Goal: Transaction & Acquisition: Download file/media

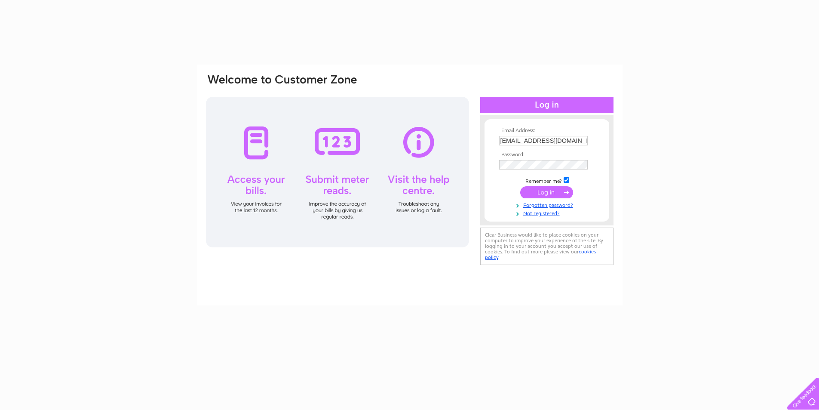
click at [551, 194] on input "submit" at bounding box center [546, 192] width 53 height 12
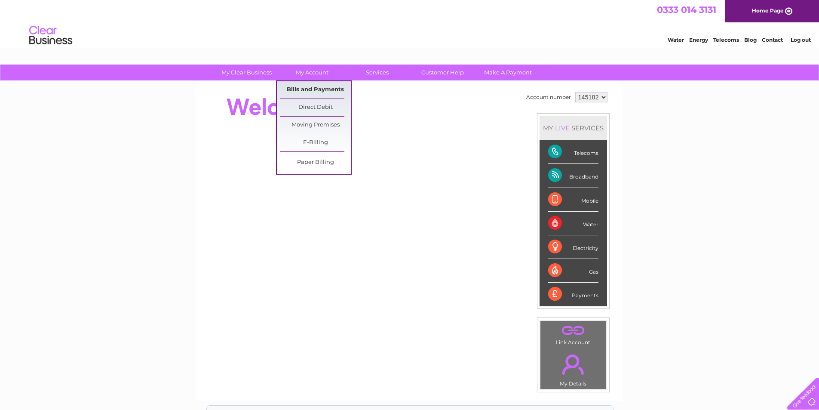
click at [315, 85] on link "Bills and Payments" at bounding box center [315, 89] width 71 height 17
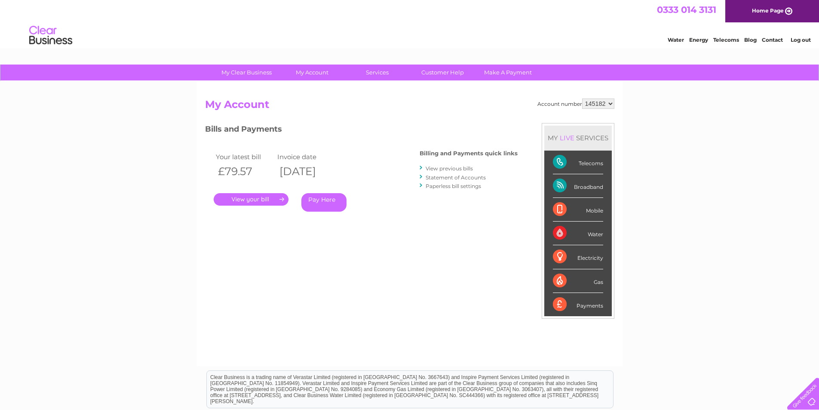
click at [257, 202] on link "." at bounding box center [251, 199] width 75 height 12
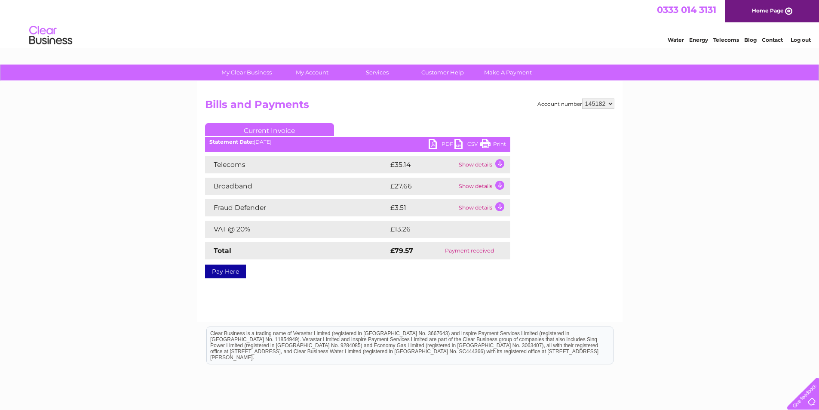
click at [442, 146] on link "PDF" at bounding box center [441, 145] width 26 height 12
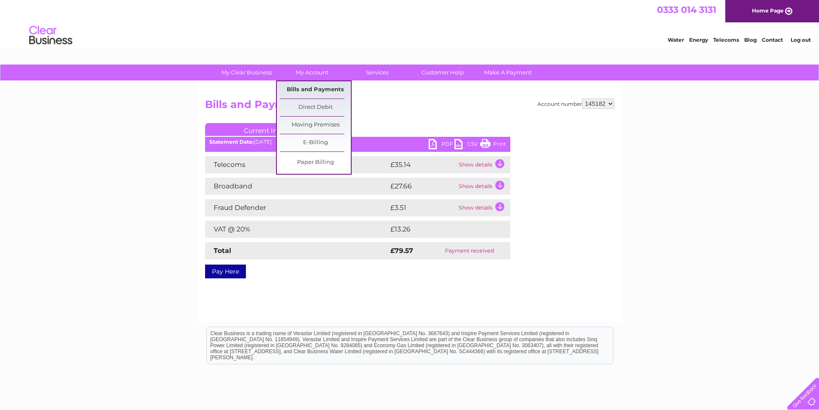
click at [314, 92] on link "Bills and Payments" at bounding box center [315, 89] width 71 height 17
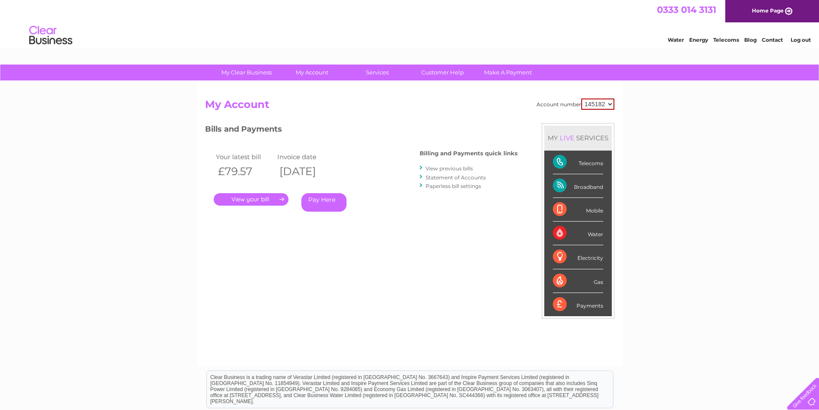
click at [450, 167] on link "View previous bills" at bounding box center [448, 168] width 47 height 6
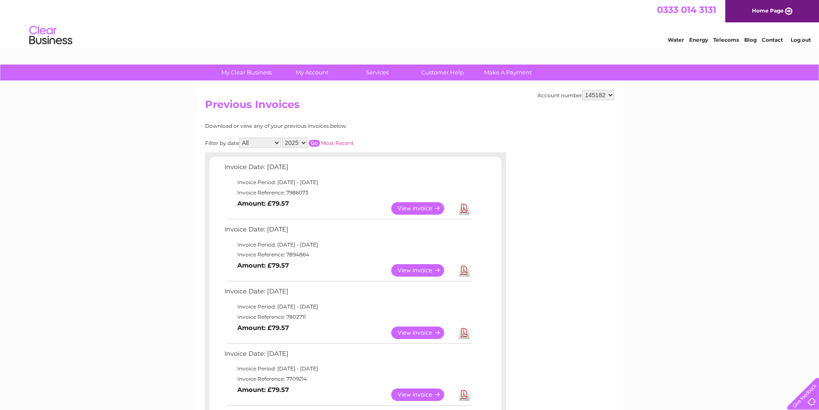
click at [466, 270] on link "Download" at bounding box center [464, 270] width 11 height 12
click at [463, 330] on link "Download" at bounding box center [464, 332] width 11 height 12
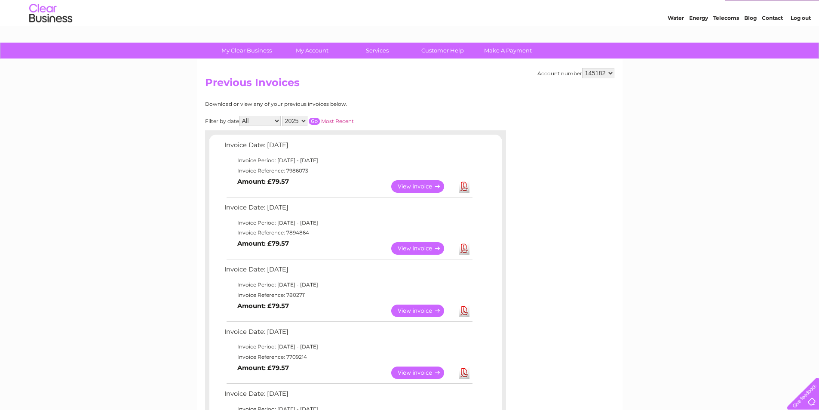
scroll to position [43, 0]
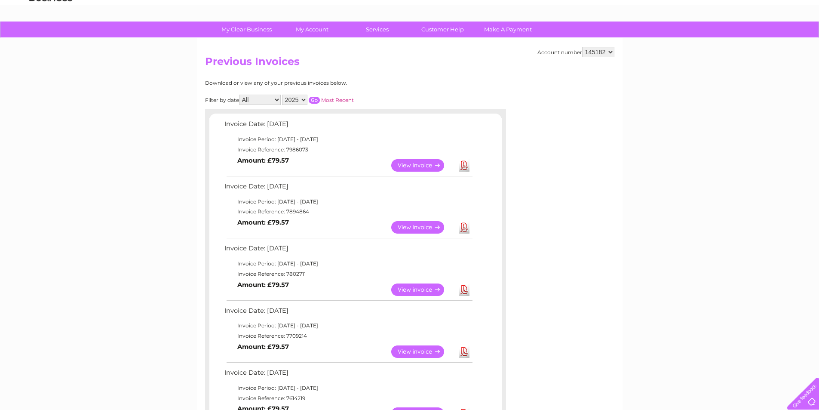
click at [464, 352] on link "Download" at bounding box center [464, 351] width 11 height 12
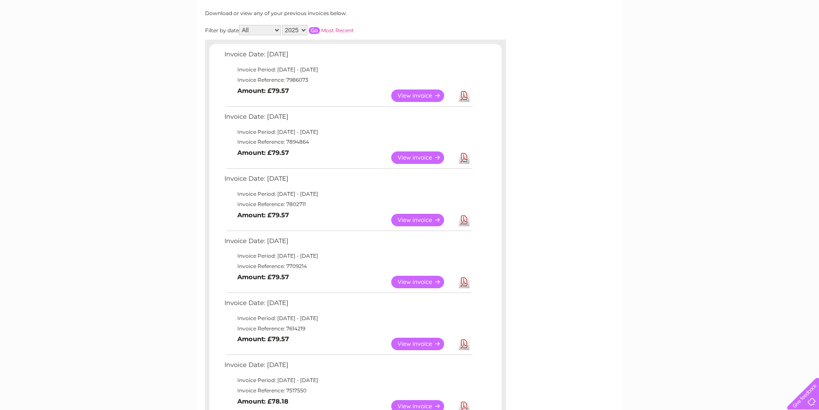
scroll to position [129, 0]
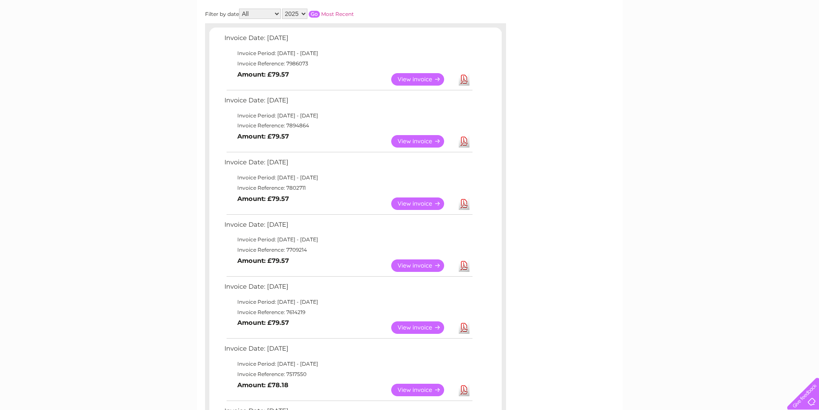
click at [462, 329] on link "Download" at bounding box center [464, 327] width 11 height 12
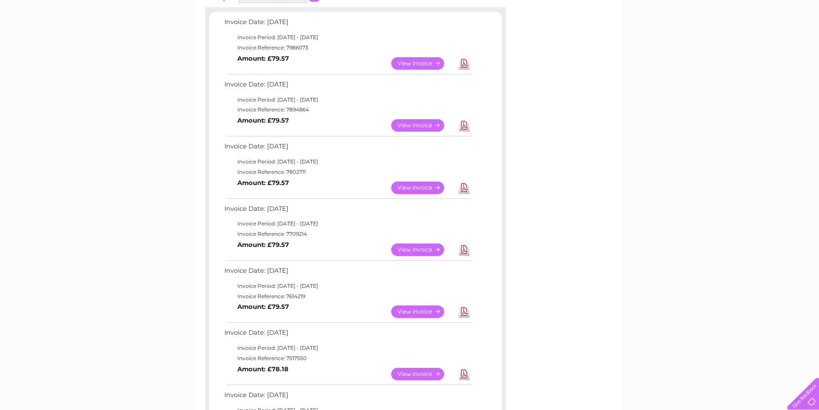
scroll to position [215, 0]
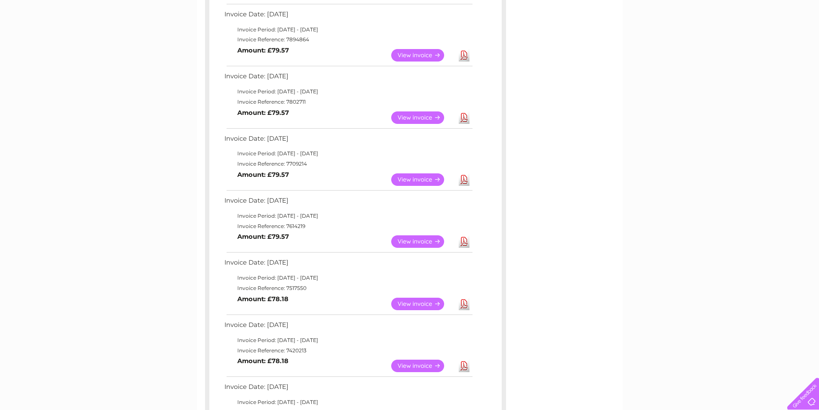
click at [466, 304] on link "Download" at bounding box center [464, 303] width 11 height 12
